Goal: Download file/media

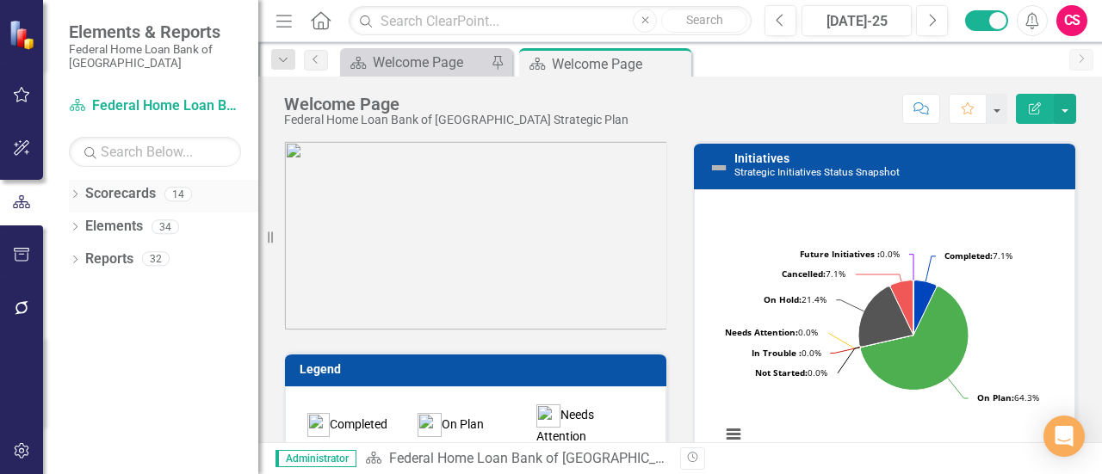
click at [70, 197] on icon "Dropdown" at bounding box center [75, 195] width 12 height 9
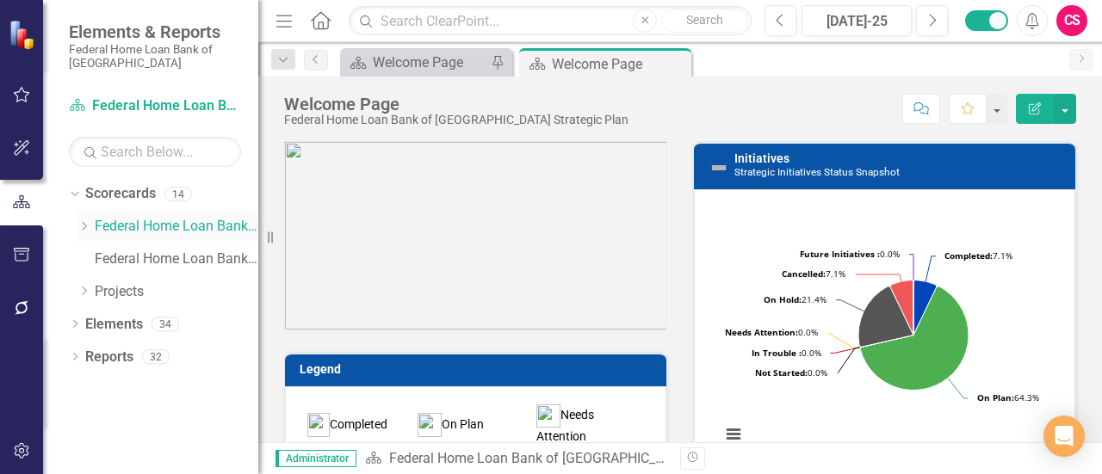
click at [88, 225] on icon "Dropdown" at bounding box center [84, 226] width 13 height 10
click at [88, 323] on icon "Dropdown" at bounding box center [84, 324] width 13 height 10
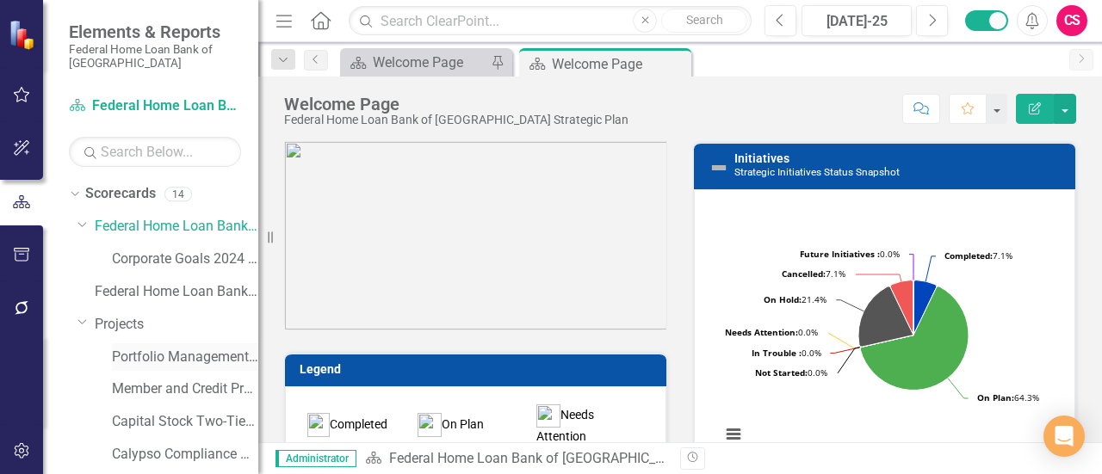
click at [160, 357] on link "Portfolio Management - Enhancing Revenue Streams (Buy/Sell)" at bounding box center [185, 358] width 146 height 20
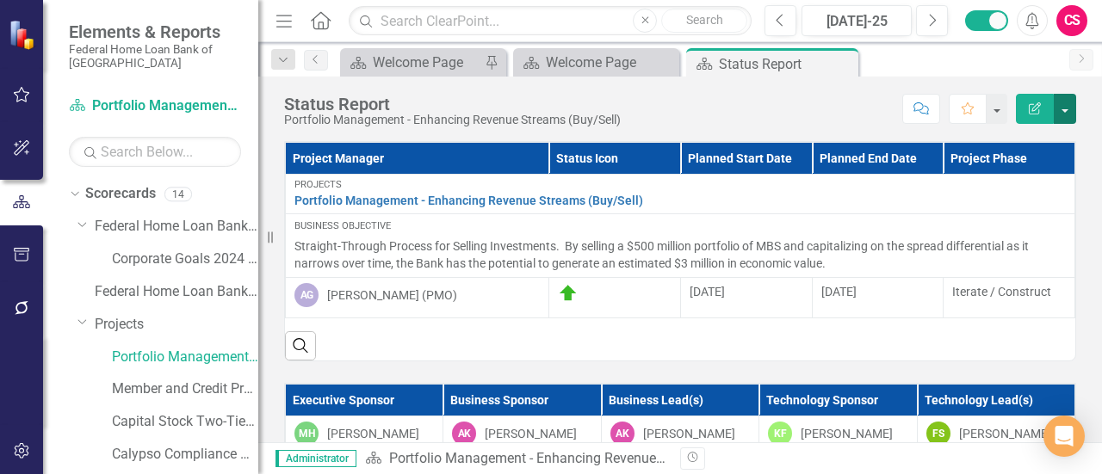
click at [1070, 111] on button "button" at bounding box center [1065, 109] width 22 height 30
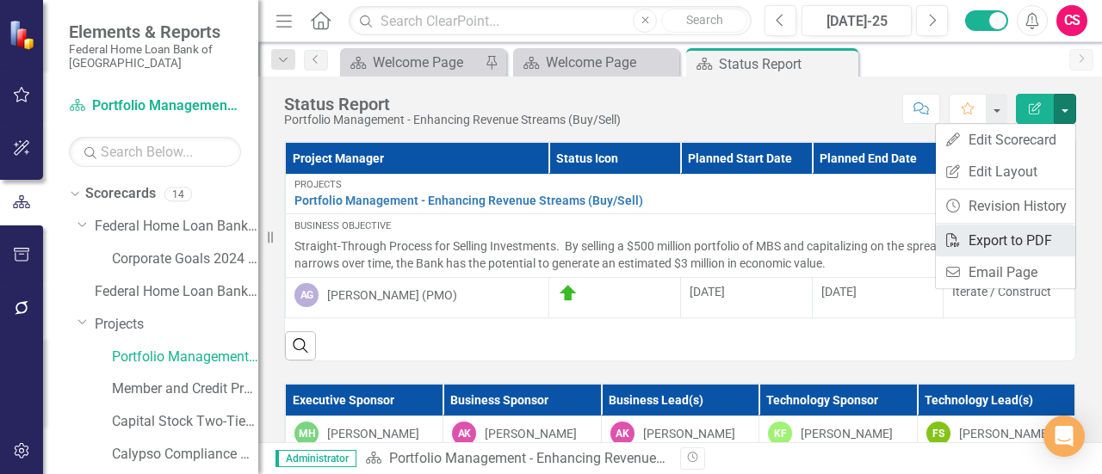
click at [1047, 246] on link "PDF Export to PDF" at bounding box center [1006, 241] width 140 height 32
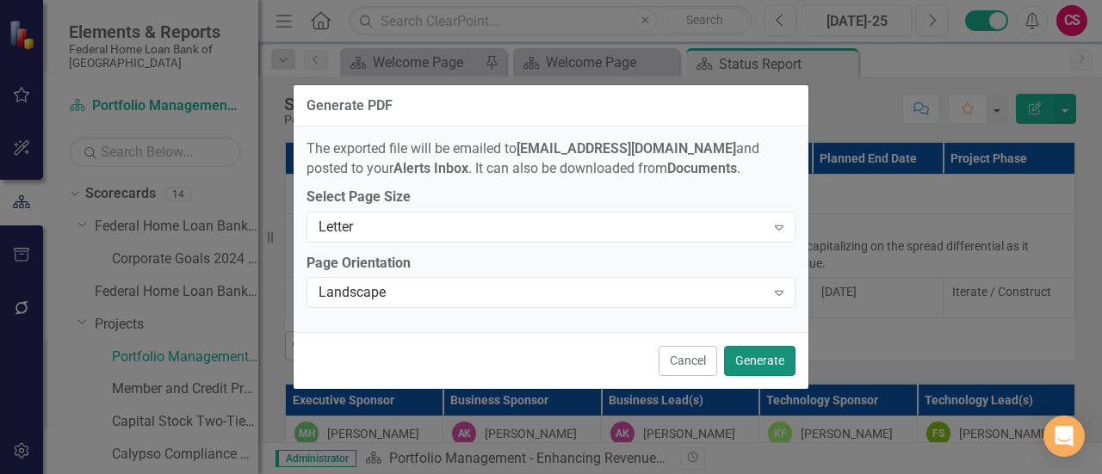
click at [761, 347] on button "Generate" at bounding box center [759, 361] width 71 height 30
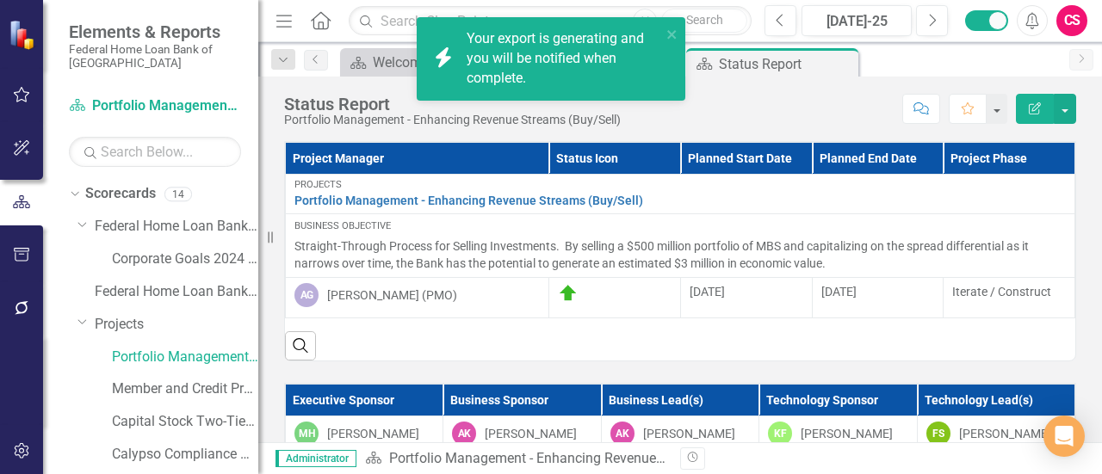
click at [1042, 113] on icon "Edit Report" at bounding box center [1035, 108] width 16 height 12
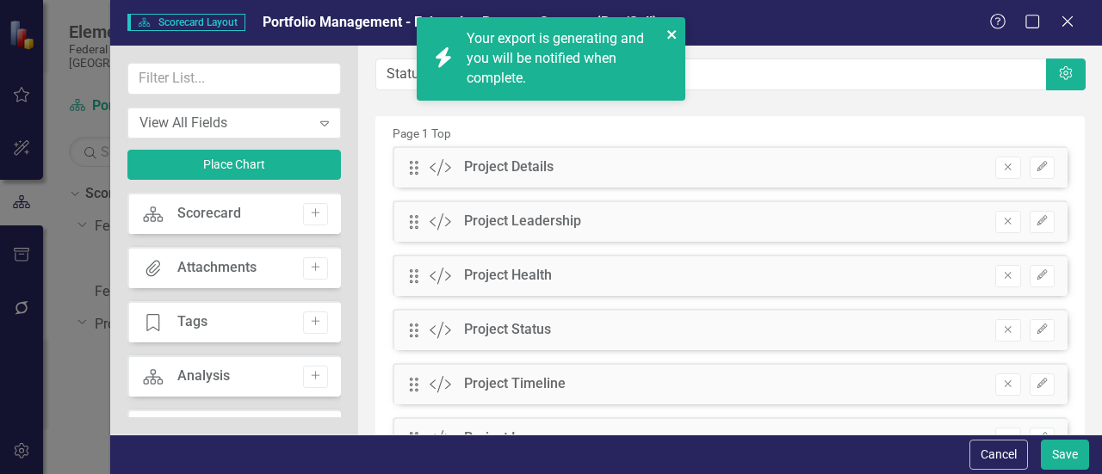
click at [672, 35] on icon "close" at bounding box center [671, 34] width 9 height 9
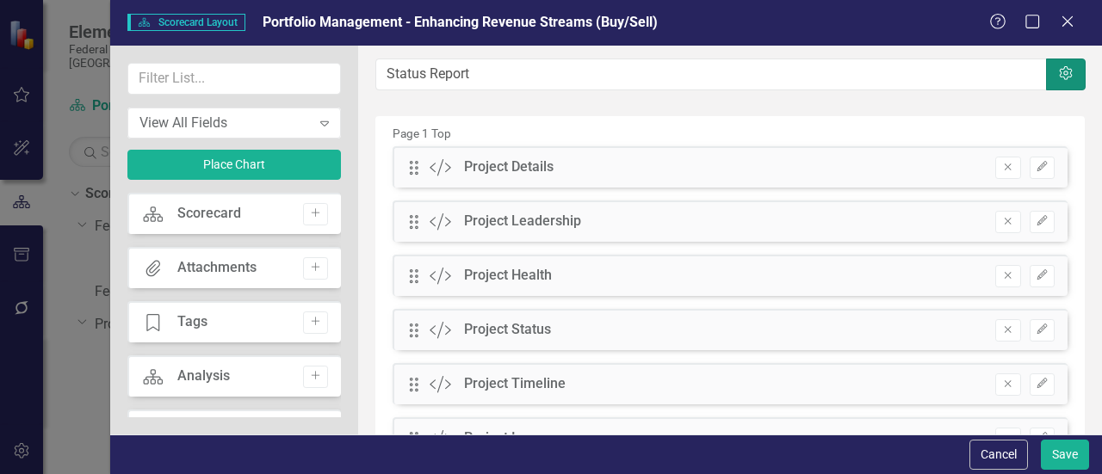
click at [1046, 79] on button "Settings" at bounding box center [1066, 75] width 40 height 32
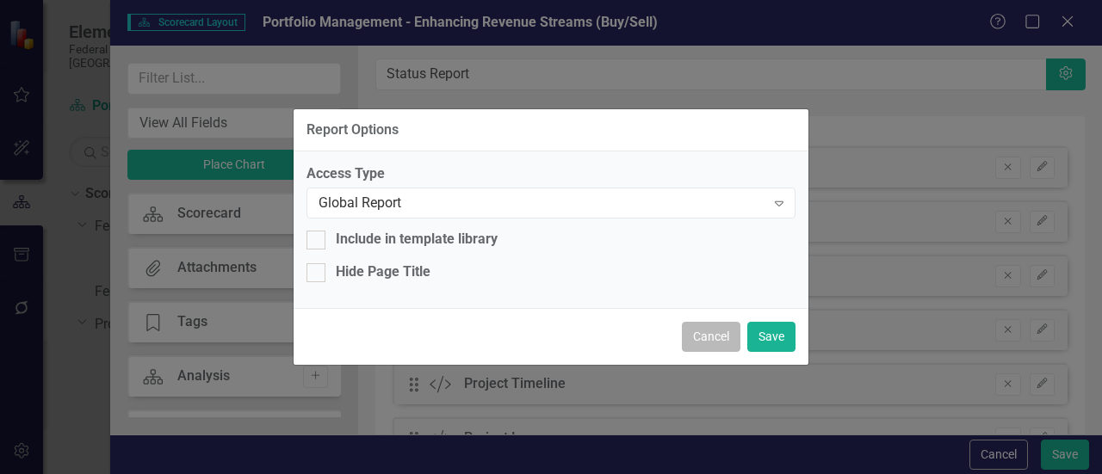
click at [717, 349] on button "Cancel" at bounding box center [711, 337] width 59 height 30
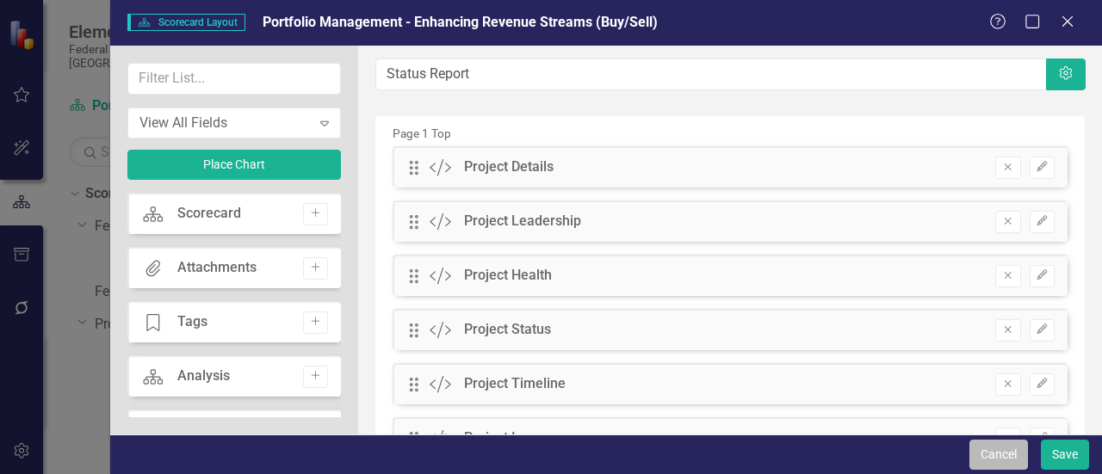
click at [1006, 455] on button "Cancel" at bounding box center [999, 455] width 59 height 30
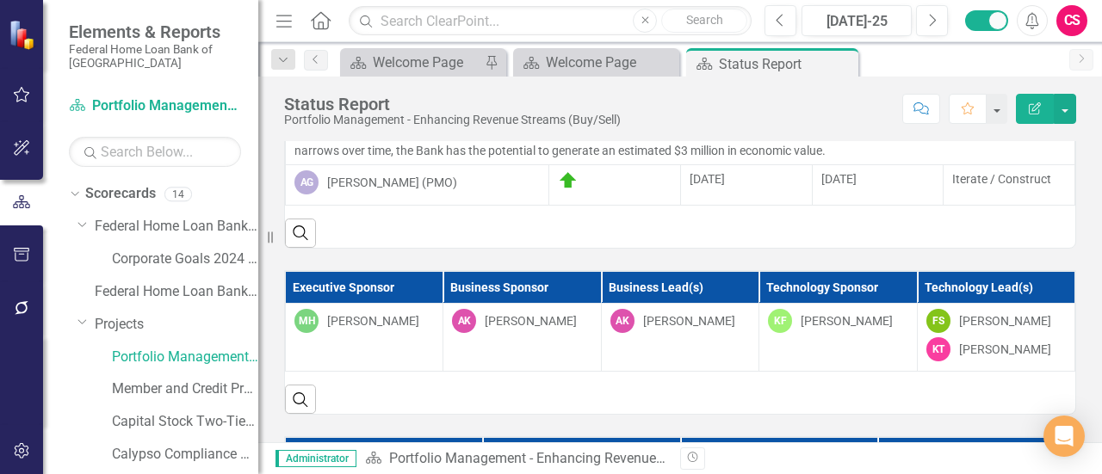
scroll to position [86, 0]
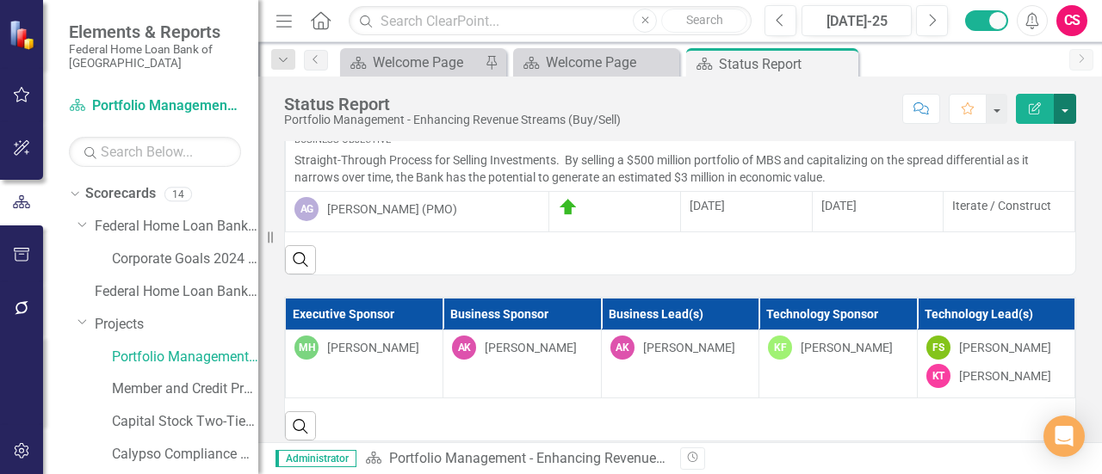
click at [1067, 102] on button "button" at bounding box center [1065, 109] width 22 height 30
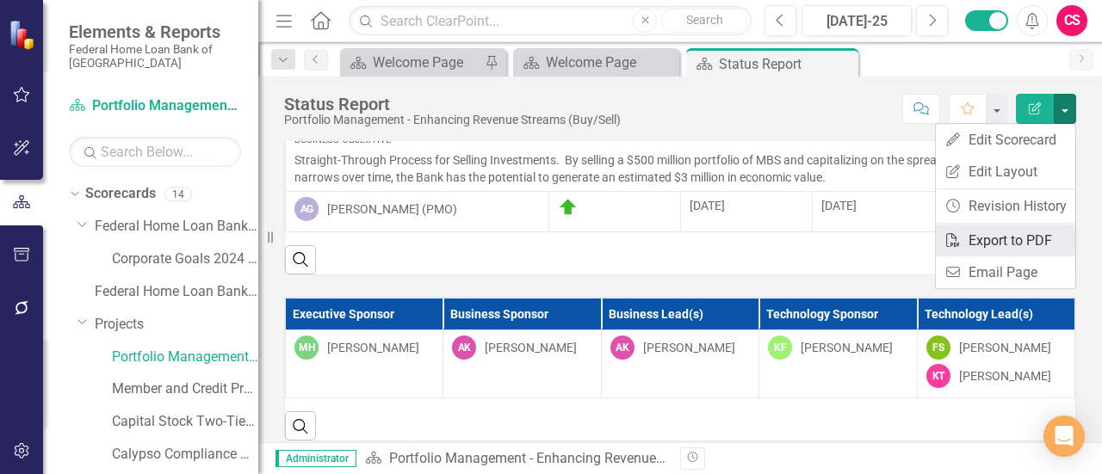
click at [1004, 232] on link "PDF Export to PDF" at bounding box center [1006, 241] width 140 height 32
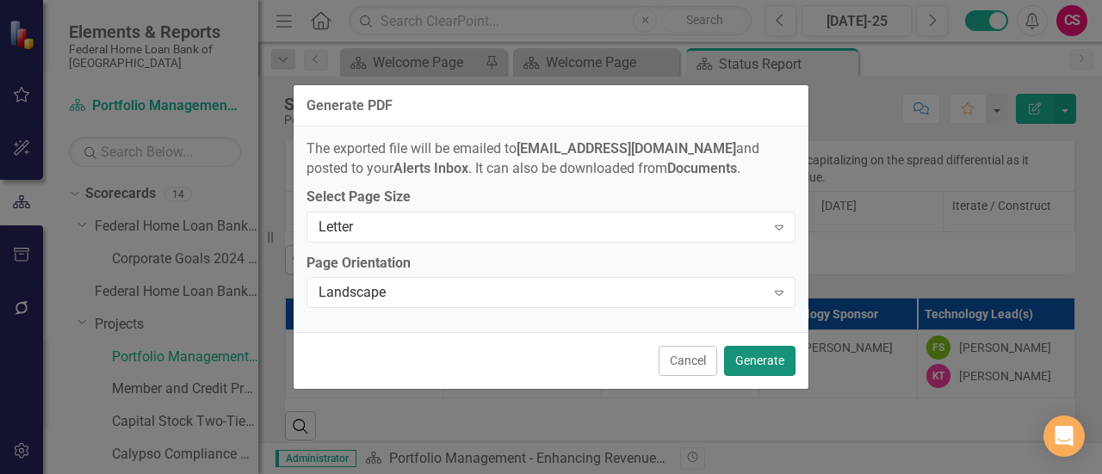
click at [764, 359] on button "Generate" at bounding box center [759, 361] width 71 height 30
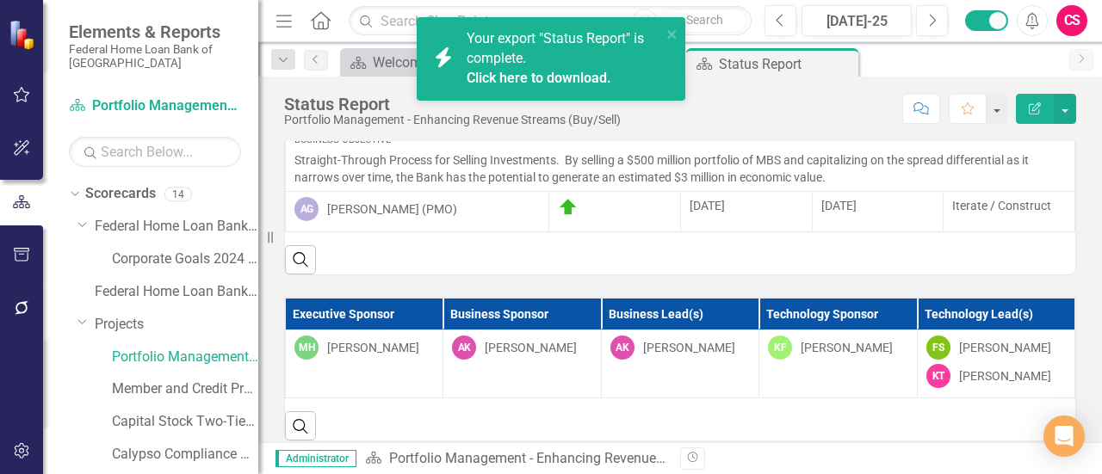
click at [535, 81] on link "Click here to download." at bounding box center [539, 78] width 145 height 16
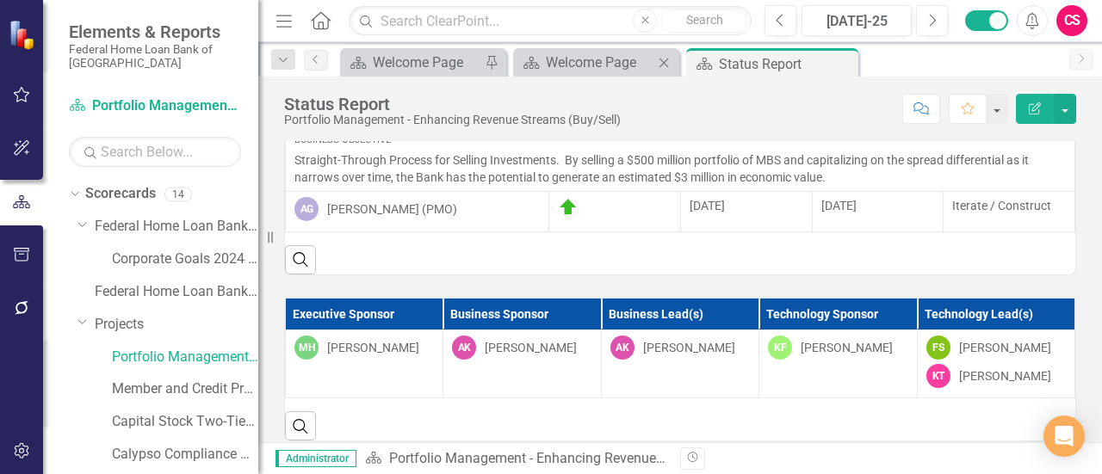
click at [536, 48] on div "Scorecard Welcome Page Close" at bounding box center [596, 62] width 166 height 28
click at [542, 55] on link "Scorecard Welcome Page" at bounding box center [586, 63] width 136 height 22
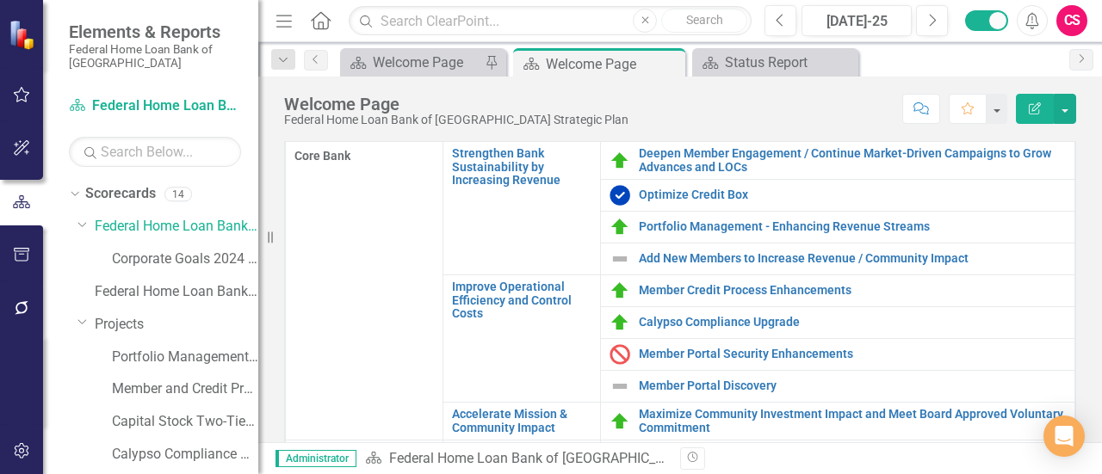
scroll to position [400, 0]
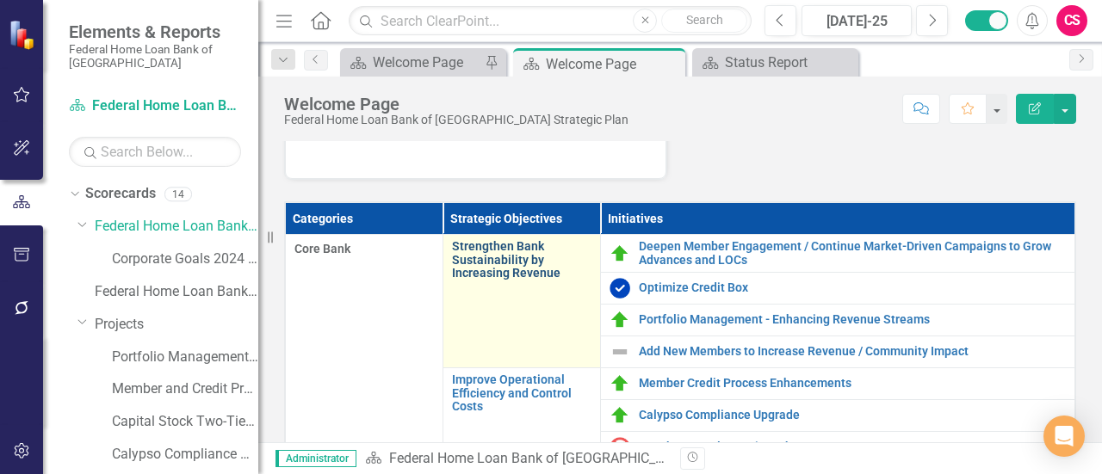
click at [515, 251] on link "Strengthen Bank Sustainability by Increasing Revenue" at bounding box center [522, 260] width 140 height 40
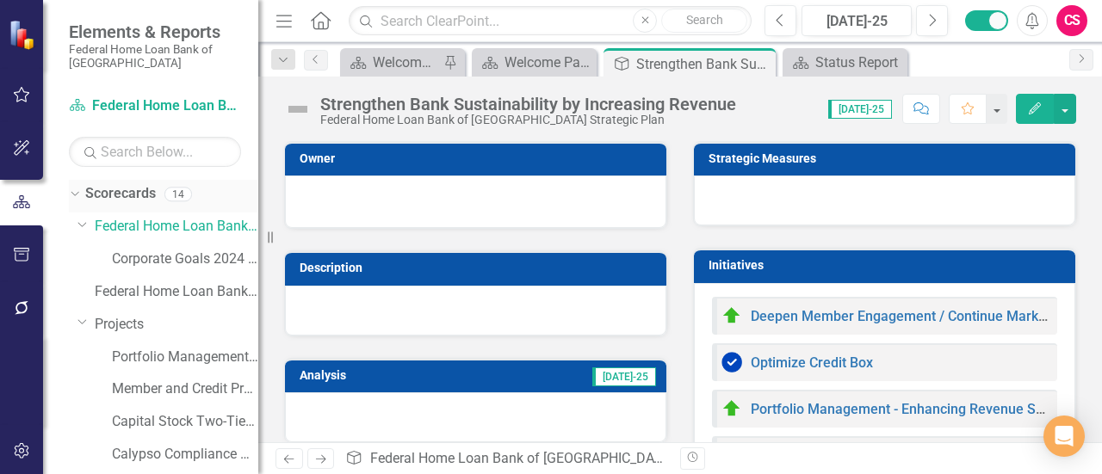
click at [78, 191] on div "Dropdown" at bounding box center [72, 194] width 15 height 12
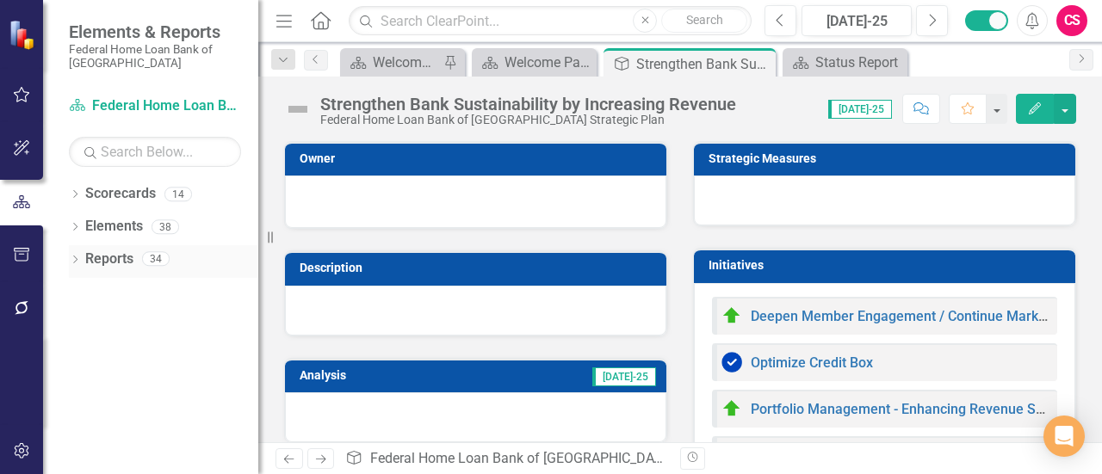
click at [79, 257] on icon "Dropdown" at bounding box center [75, 261] width 12 height 9
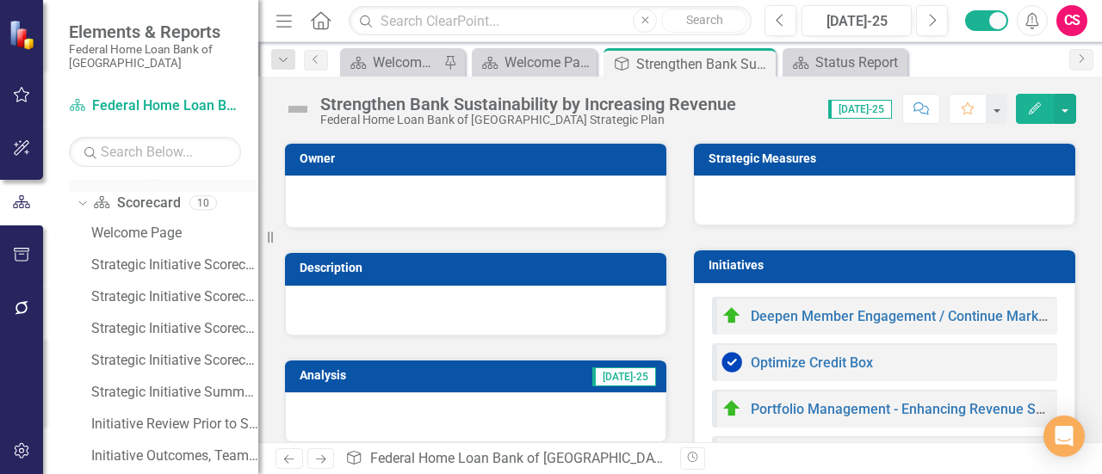
scroll to position [172, 0]
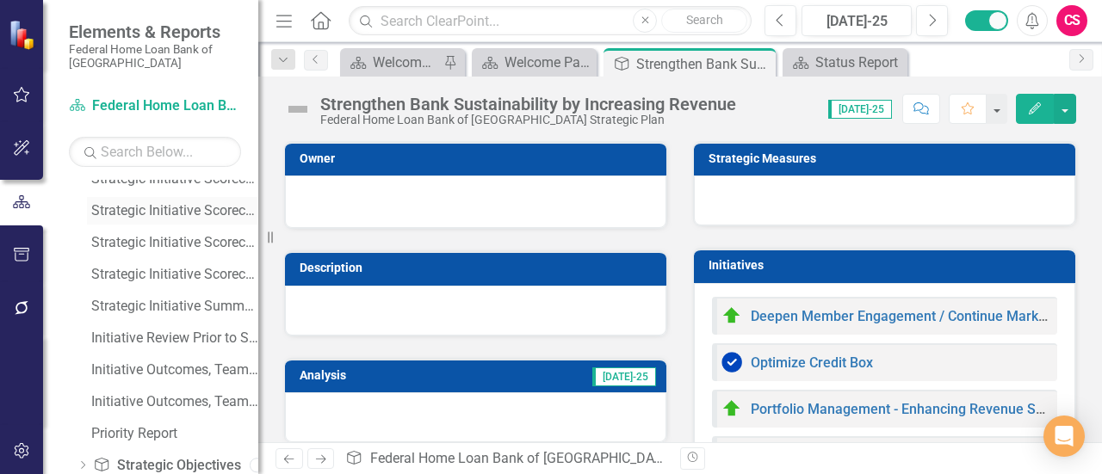
click at [127, 213] on div "Strategic Initiative Scorecard Board Update - Improve Operational Efficiency an…" at bounding box center [174, 211] width 167 height 16
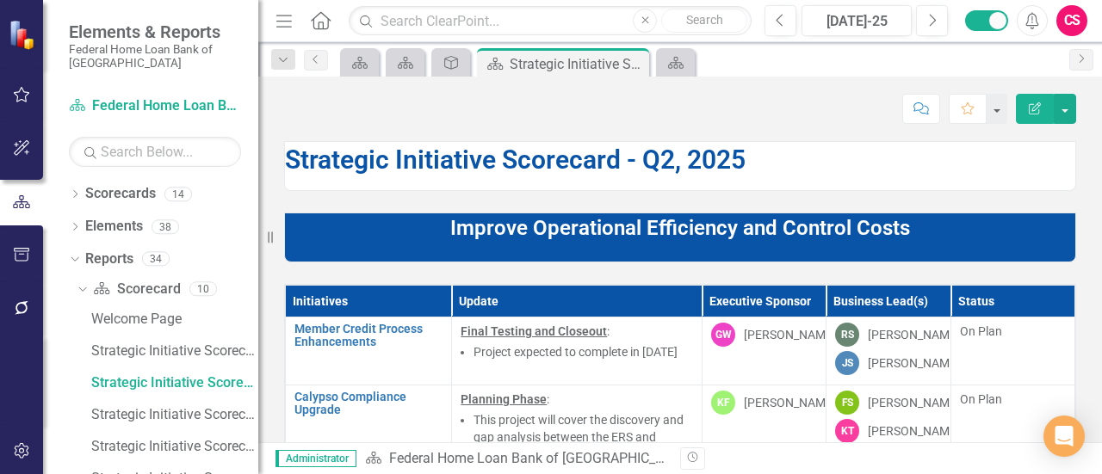
click at [278, 164] on div "Strategic Initiative Scorecard - Q2, 2025" at bounding box center [680, 155] width 818 height 71
drag, startPoint x: 272, startPoint y: 166, endPoint x: 418, endPoint y: 177, distance: 145.9
click at [418, 177] on div "Strategic Initiative Scorecard - Q2, 2025" at bounding box center [680, 155] width 818 height 71
drag, startPoint x: 274, startPoint y: 235, endPoint x: 215, endPoint y: 313, distance: 97.1
click at [215, 313] on div "Elements & Reports Federal Home Loan Bank of [GEOGRAPHIC_DATA] Scorecard Federa…" at bounding box center [129, 237] width 258 height 474
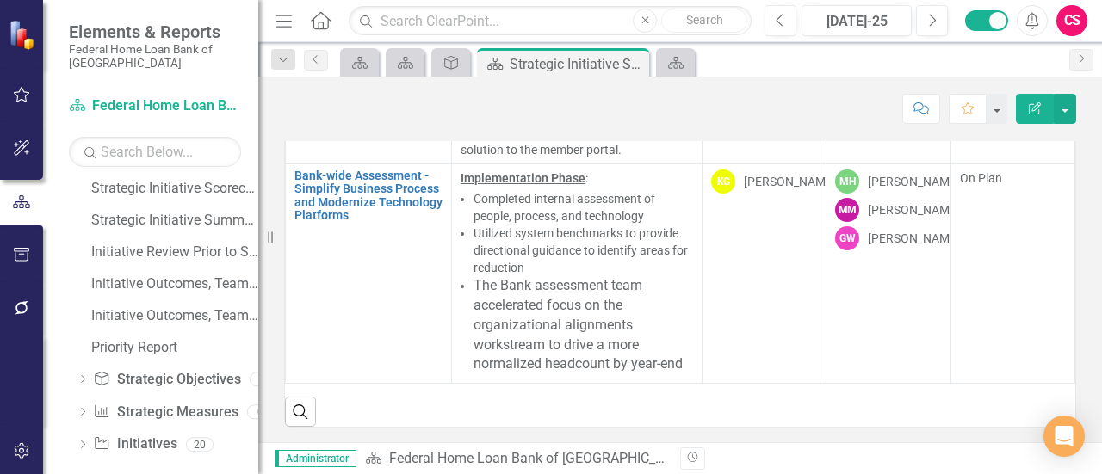
scroll to position [246, 0]
